Goal: Information Seeking & Learning: Learn about a topic

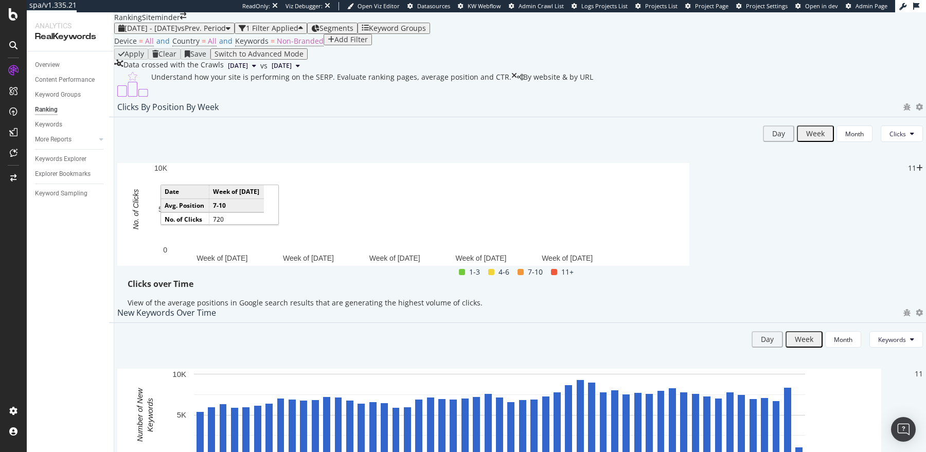
scroll to position [669, 0]
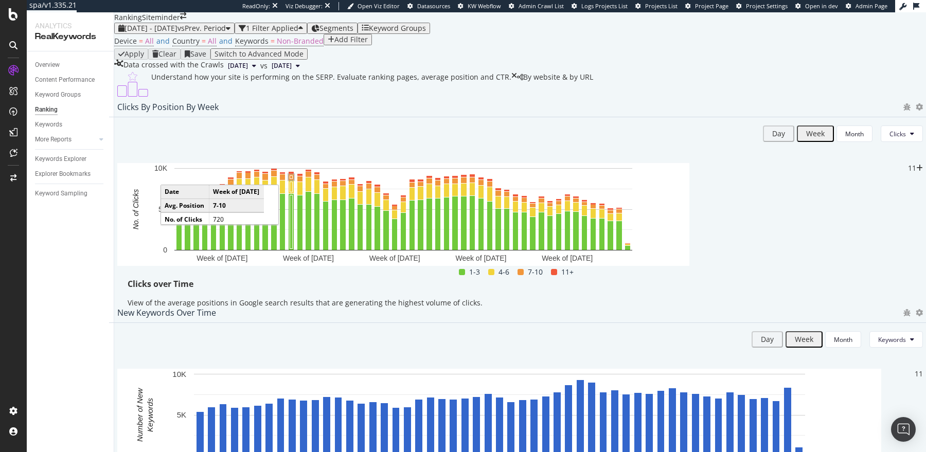
click at [825, 241] on div "All Dimensions" at bounding box center [838, 231] width 128 height 17
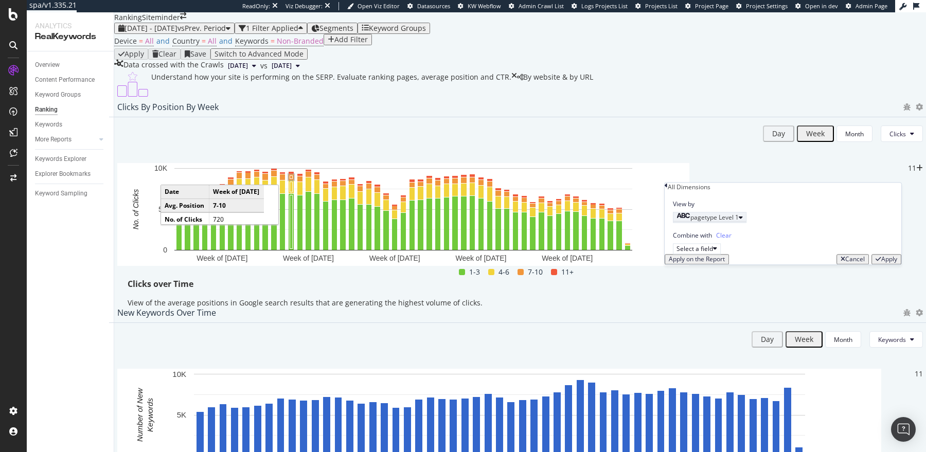
click at [728, 222] on span "pagetype Level 1" at bounding box center [714, 218] width 48 height 9
click at [677, 243] on icon at bounding box center [674, 240] width 3 height 6
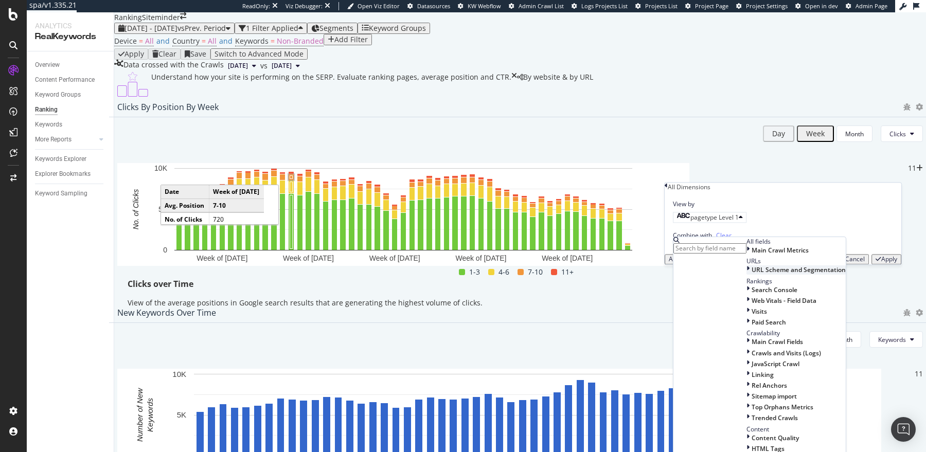
click at [752, 274] on span "URL Scheme and Segmentation" at bounding box center [799, 269] width 94 height 9
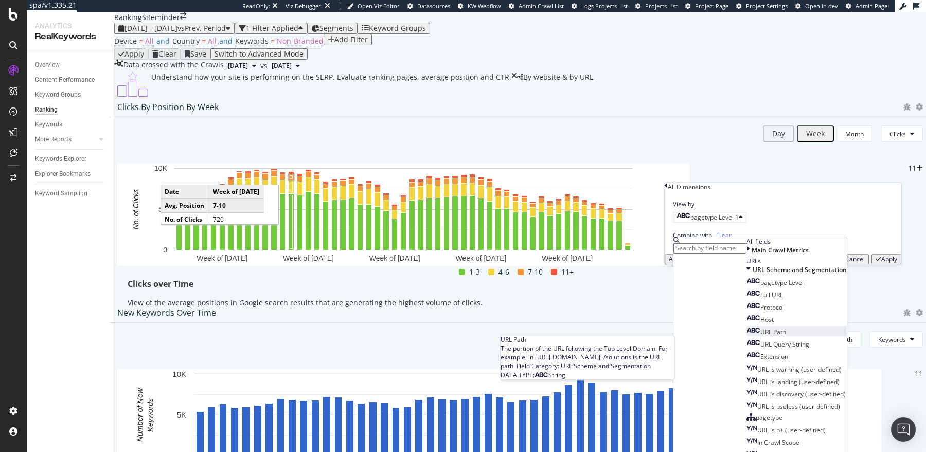
scroll to position [42, 0]
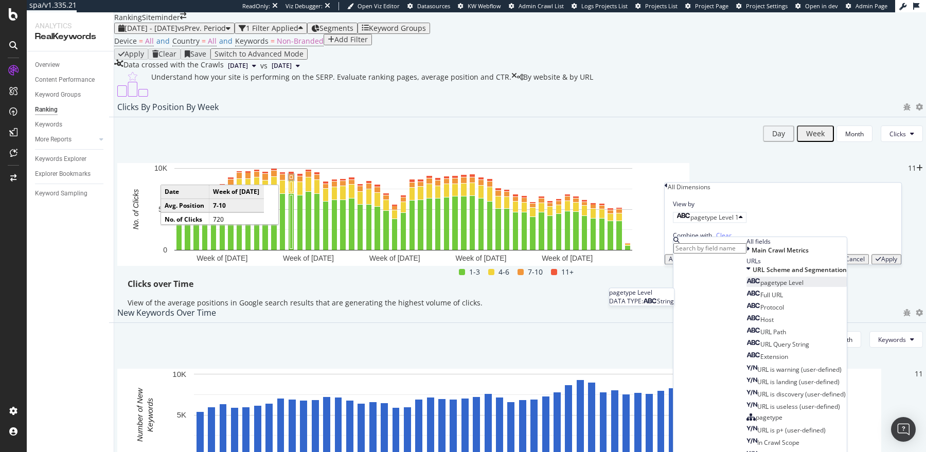
click at [746, 287] on div "pagetype Level" at bounding box center [774, 282] width 57 height 9
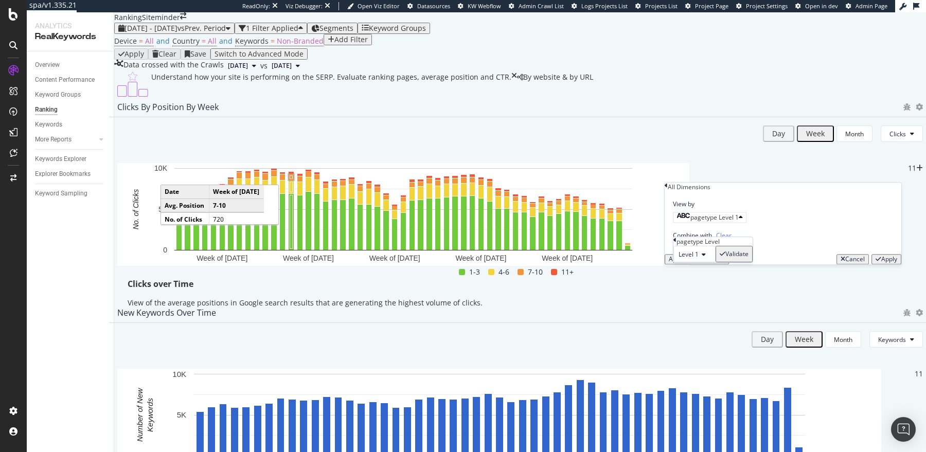
click at [878, 246] on div "Combine with Clear Select a field" at bounding box center [783, 238] width 237 height 31
click at [353, 24] on div "Segments" at bounding box center [332, 28] width 42 height 8
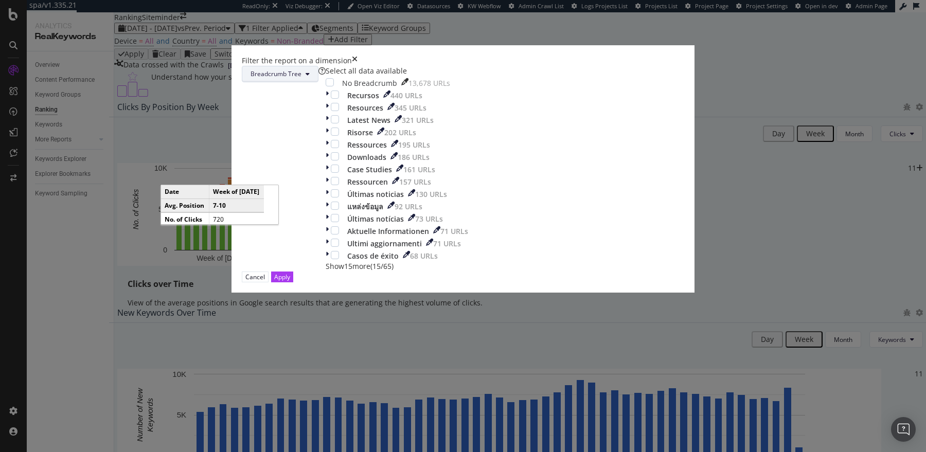
click at [301, 78] on span "Breadcrumb Tree" at bounding box center [276, 73] width 51 height 9
click at [491, 66] on div "Filter the report on a dimension" at bounding box center [463, 61] width 442 height 10
click at [358, 66] on icon "times" at bounding box center [355, 61] width 6 height 10
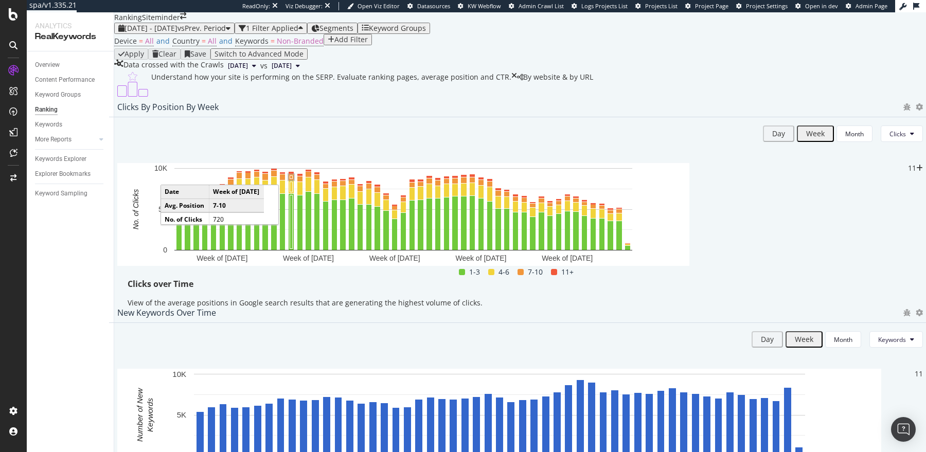
scroll to position [831, 0]
click at [75, 75] on div "Content Performance" at bounding box center [65, 80] width 60 height 11
